Goal: Find specific page/section: Find specific page/section

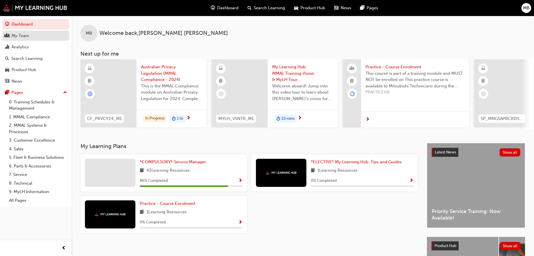
click at [29, 34] on div "My Team" at bounding box center [20, 36] width 18 height 6
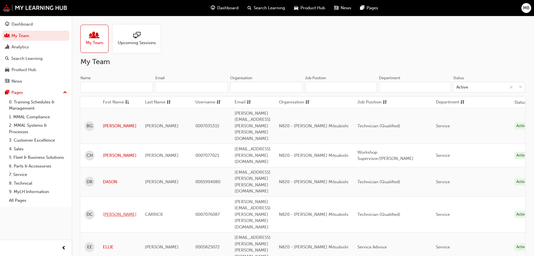
click at [108, 211] on link "[PERSON_NAME]" at bounding box center [120, 214] width 34 height 6
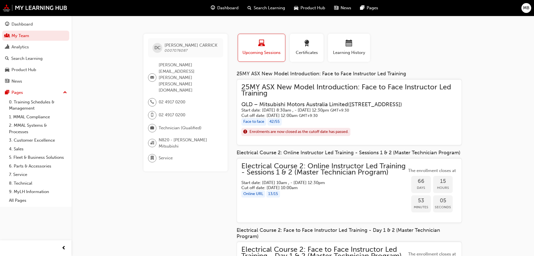
click at [293, 113] on h5 "Start date: [DATE] 8:30am , - [DATE] 12:30pm GMT+9:30" at bounding box center [344, 109] width 207 height 5
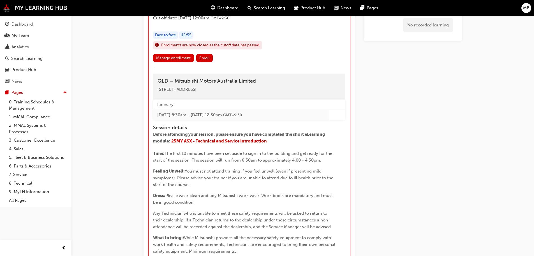
scroll to position [609, 0]
